Goal: Use online tool/utility: Utilize a website feature to perform a specific function

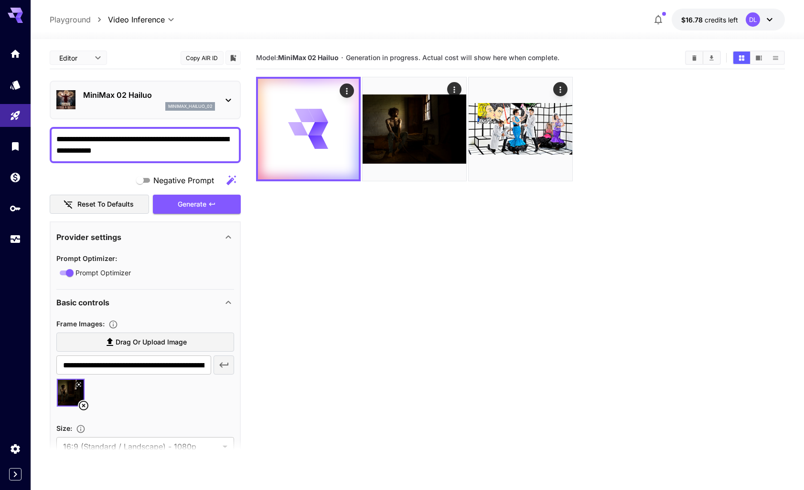
click at [544, 268] on section "Model: MiniMax 02 Hailuo · Generation in progress. Actual cost will show here w…" at bounding box center [520, 292] width 528 height 490
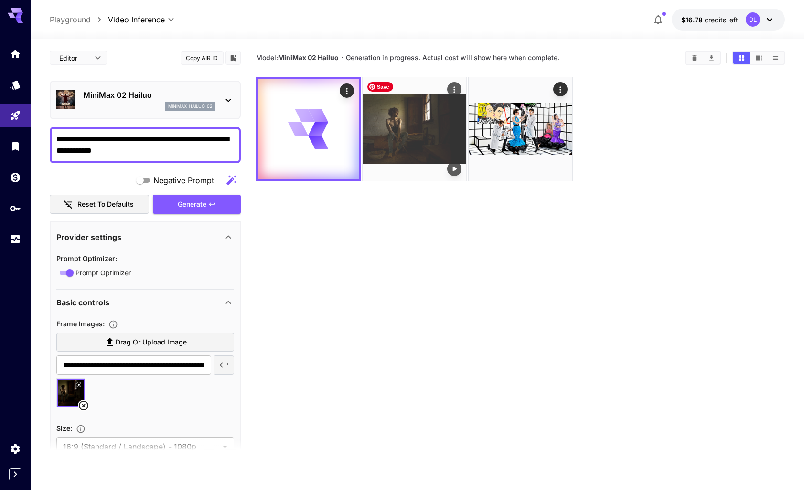
click at [424, 127] on img at bounding box center [414, 129] width 104 height 104
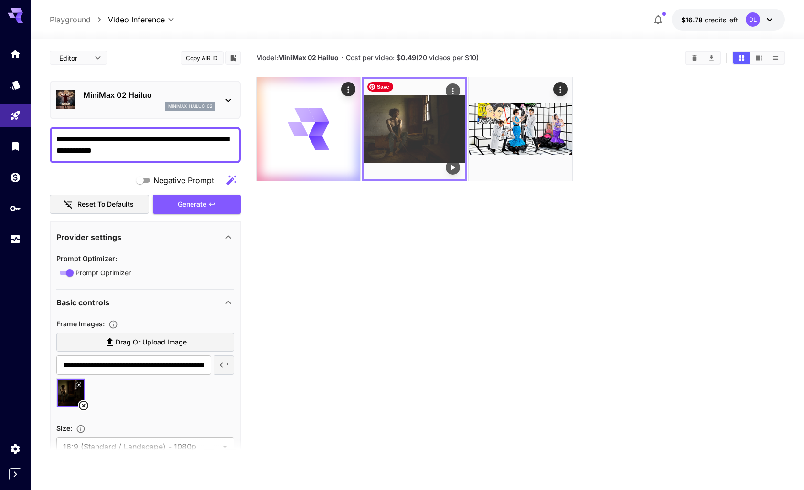
click at [435, 120] on img at bounding box center [414, 129] width 101 height 101
click at [453, 170] on icon "Play video" at bounding box center [453, 168] width 10 height 10
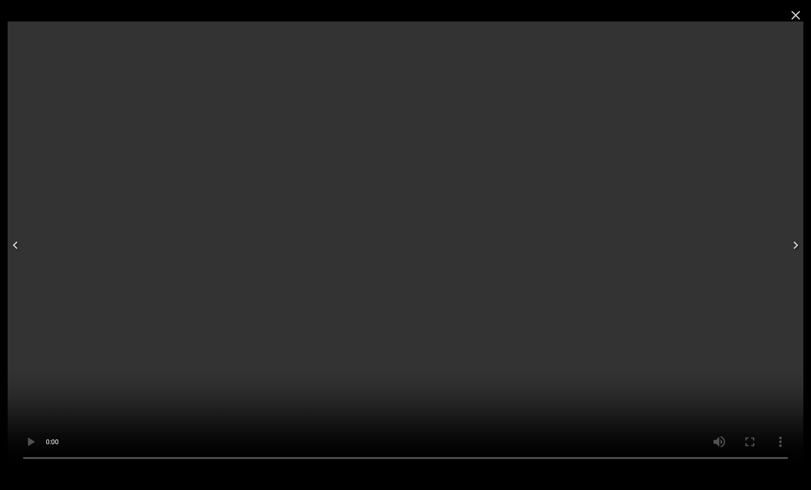
click at [798, 14] on icon "Close" at bounding box center [795, 15] width 15 height 15
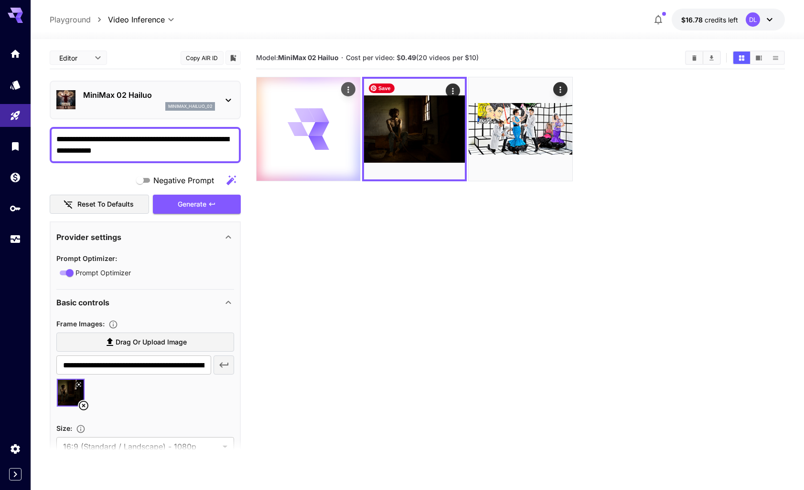
click at [307, 114] on icon at bounding box center [305, 115] width 24 height 25
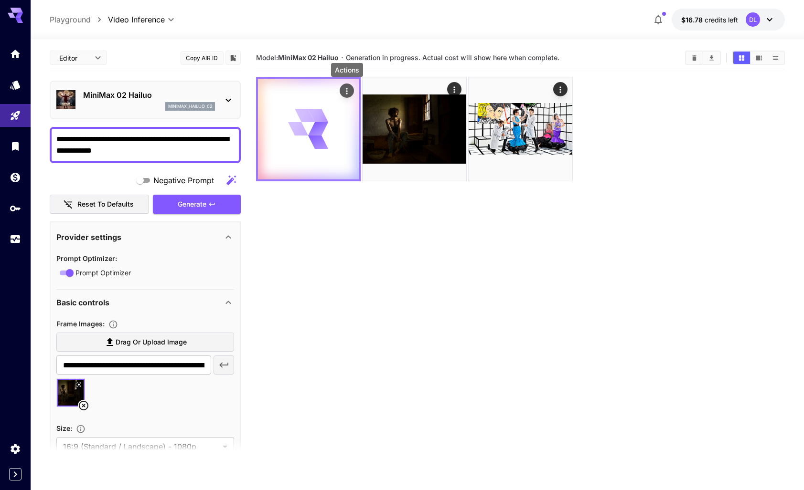
click at [345, 86] on icon "Actions" at bounding box center [347, 91] width 10 height 10
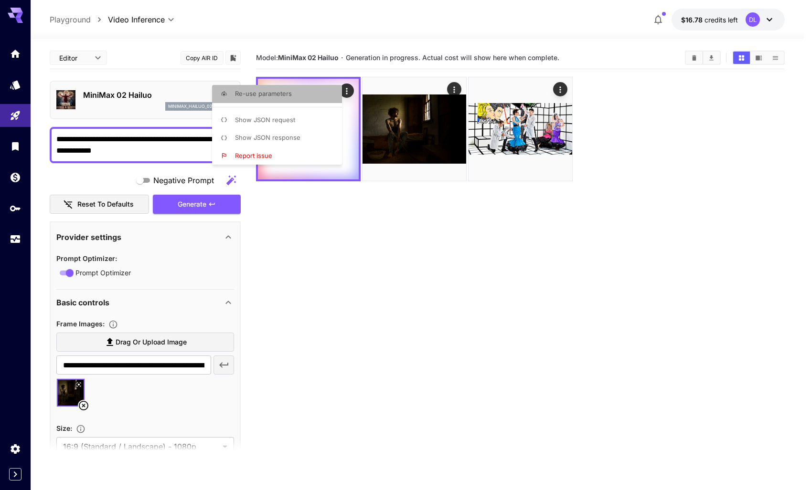
click at [267, 93] on span "Re-use parameters" at bounding box center [263, 94] width 57 height 8
type input "**********"
type input "***"
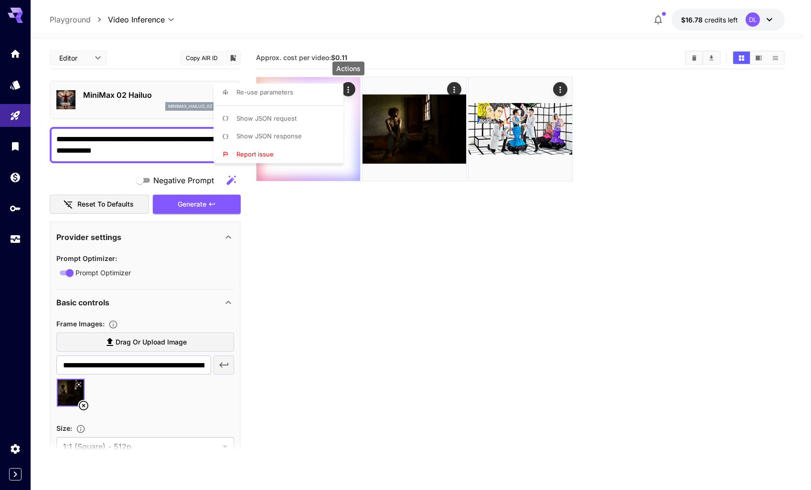
click at [312, 274] on div at bounding box center [405, 245] width 811 height 490
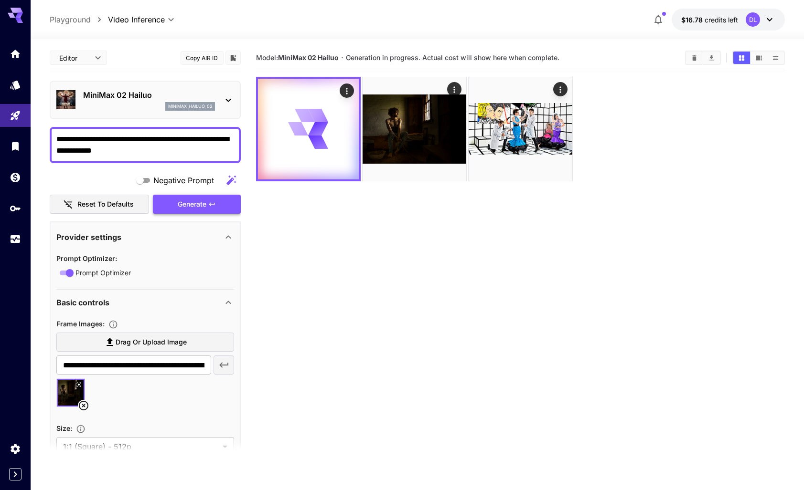
click at [191, 202] on div "Generate" at bounding box center [197, 205] width 88 height 20
